Goal: Find specific page/section: Find specific page/section

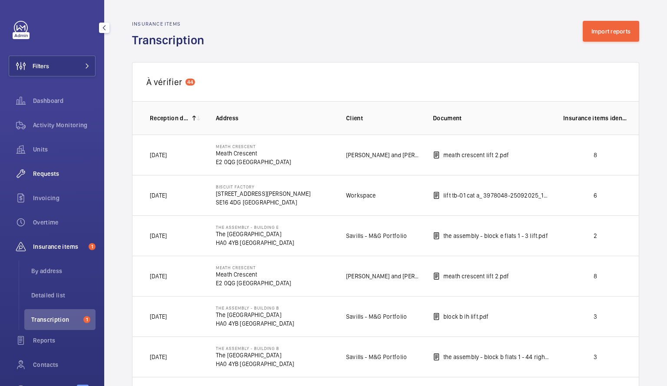
click at [47, 176] on span "Requests" at bounding box center [64, 173] width 63 height 9
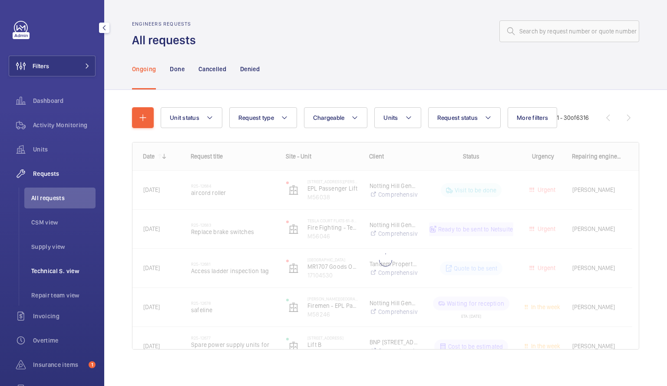
click at [50, 269] on span "Technical S. view" at bounding box center [63, 271] width 64 height 9
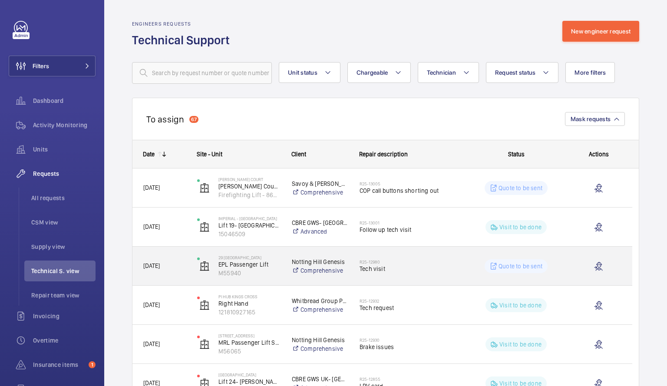
click at [455, 271] on span "Tech visit" at bounding box center [408, 269] width 97 height 9
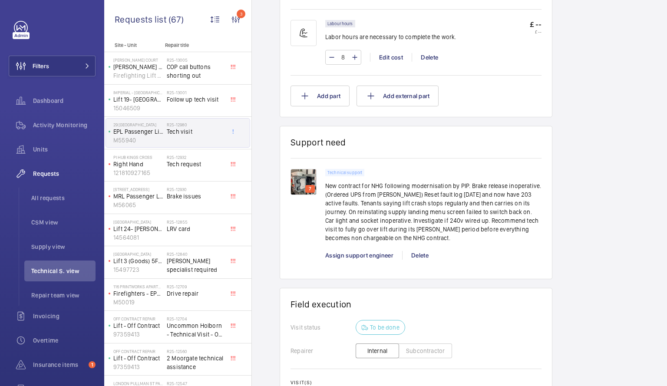
scroll to position [544, 0]
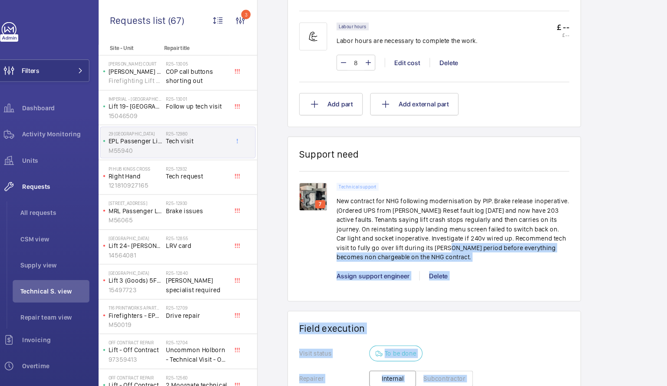
drag, startPoint x: 619, startPoint y: 259, endPoint x: 416, endPoint y: 227, distance: 205.3
click at [416, 227] on div "Engineers requests R25-12980 A repair request was created on [DATE] to address …" at bounding box center [459, 30] width 415 height 979
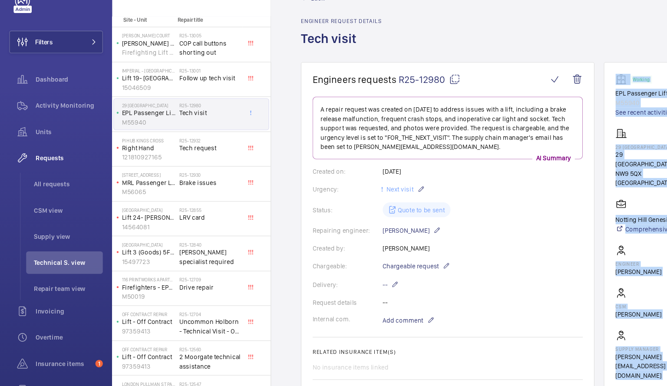
scroll to position [0, 0]
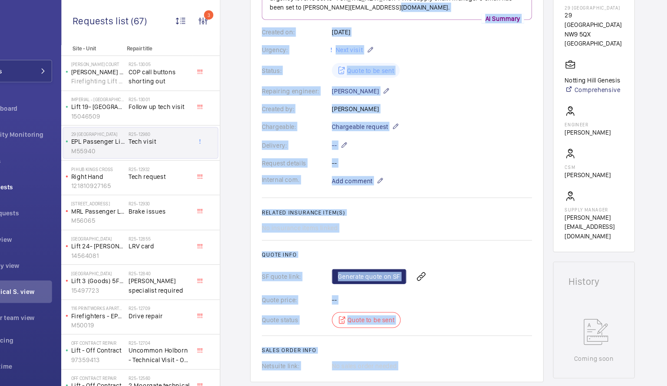
drag, startPoint x: 435, startPoint y: 178, endPoint x: 482, endPoint y: -35, distance: 218.4
click at [482, 0] on html "Filters Dashboard Activity Monitoring Units Requests All requests CSM view Supp…" at bounding box center [333, 193] width 667 height 386
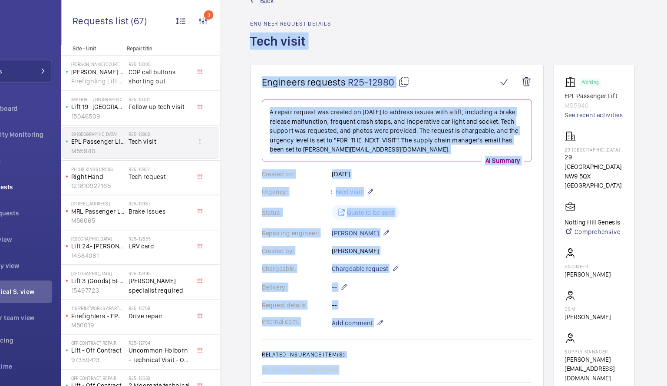
click at [453, 23] on div "Back Engineer request details Tech visit" at bounding box center [460, 28] width 360 height 64
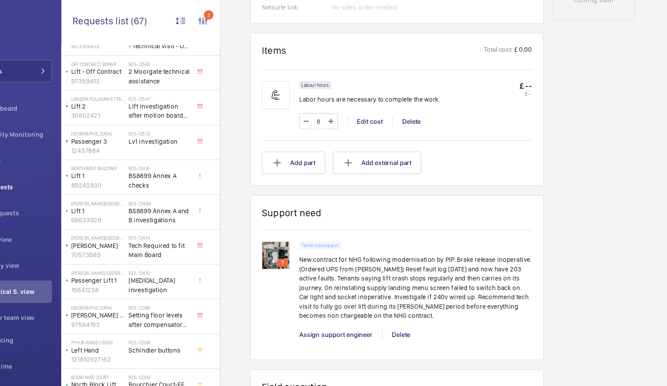
scroll to position [0, 0]
